Goal: Check status: Check status

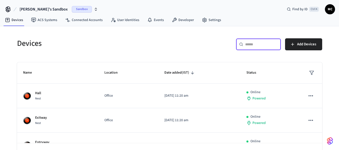
click at [250, 44] on input "text" at bounding box center [261, 44] width 33 height 5
paste input "**********"
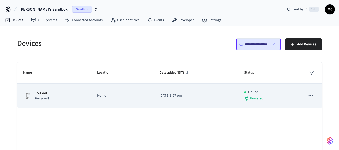
type input "**********"
click at [201, 98] on p "[DATE] 3:27 pm" at bounding box center [195, 95] width 73 height 5
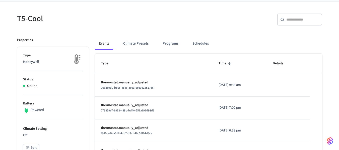
scroll to position [25, 0]
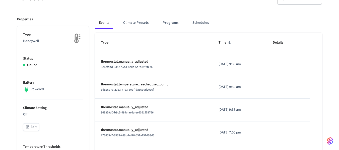
scroll to position [57, 0]
click at [34, 71] on li "Status Online" at bounding box center [53, 62] width 60 height 24
click at [80, 41] on img at bounding box center [76, 38] width 13 height 13
click at [76, 41] on img at bounding box center [76, 38] width 13 height 13
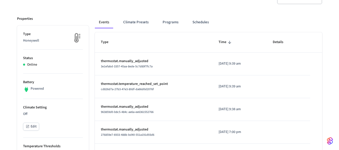
click at [76, 41] on img at bounding box center [76, 38] width 13 height 13
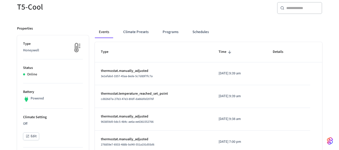
scroll to position [50, 0]
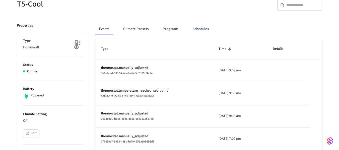
click at [27, 71] on p "Online" at bounding box center [32, 71] width 10 height 5
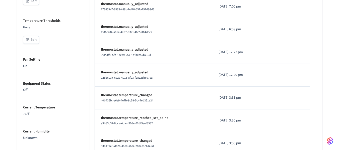
scroll to position [201, 0]
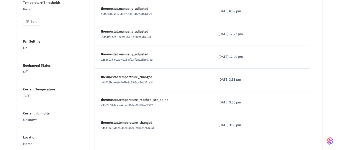
click at [41, 70] on p "Off" at bounding box center [53, 71] width 60 height 5
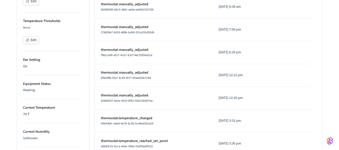
scroll to position [207, 0]
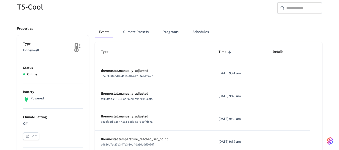
scroll to position [50, 0]
